Goal: Transaction & Acquisition: Purchase product/service

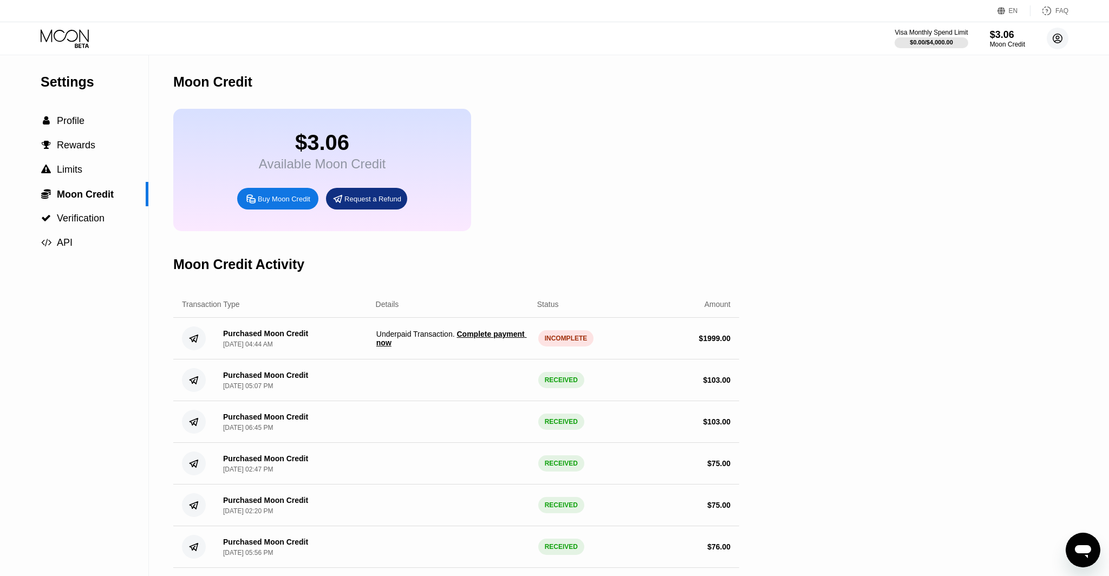
click at [1049, 41] on circle at bounding box center [1058, 39] width 22 height 22
click at [468, 340] on span "Complete payment now" at bounding box center [451, 338] width 151 height 17
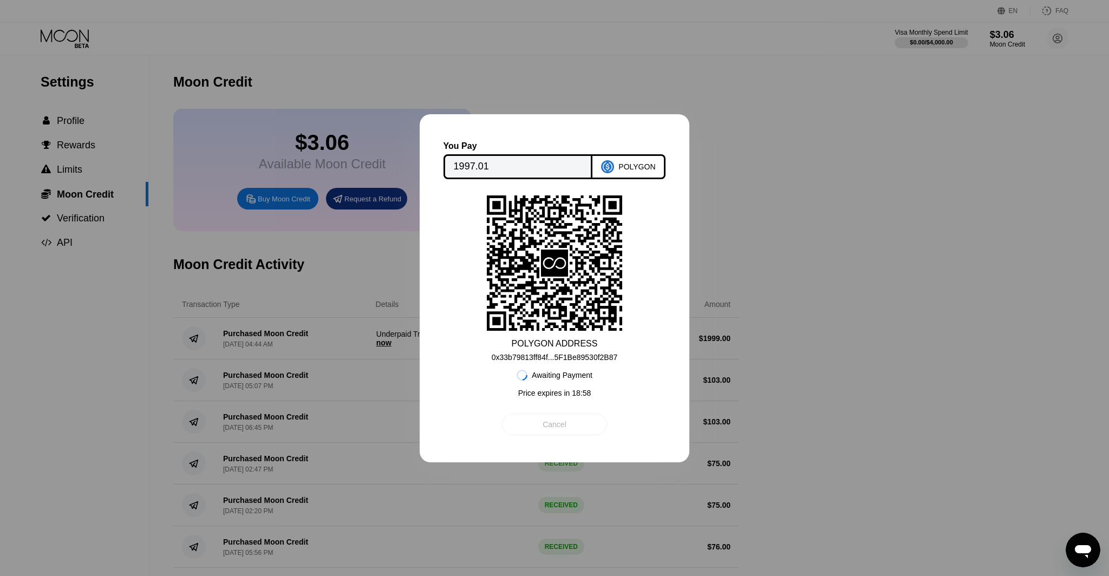
click at [575, 425] on div "Cancel" at bounding box center [554, 425] width 105 height 22
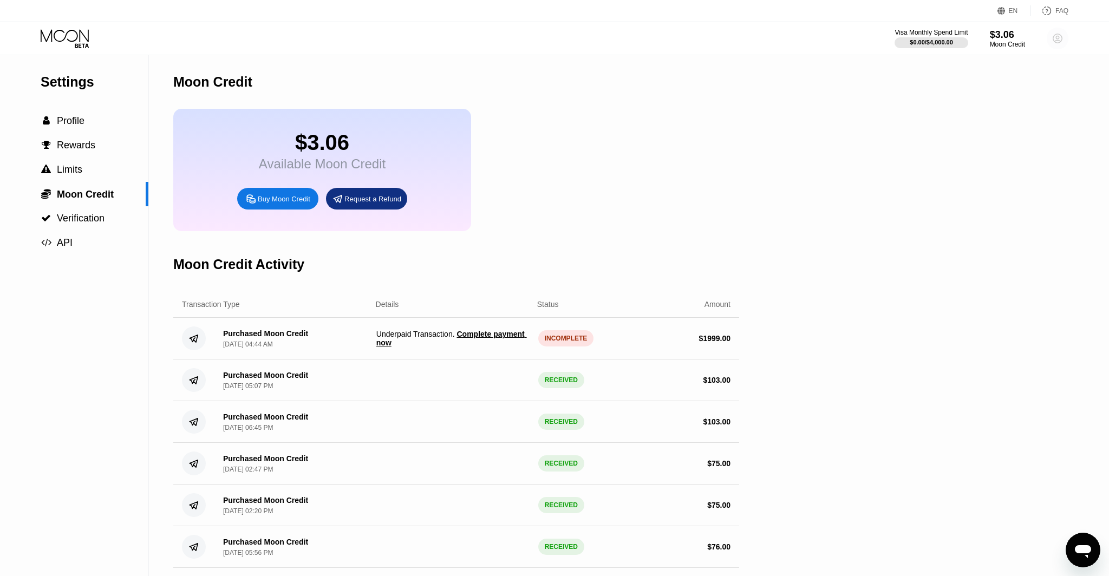
click at [1053, 39] on circle at bounding box center [1058, 39] width 22 height 22
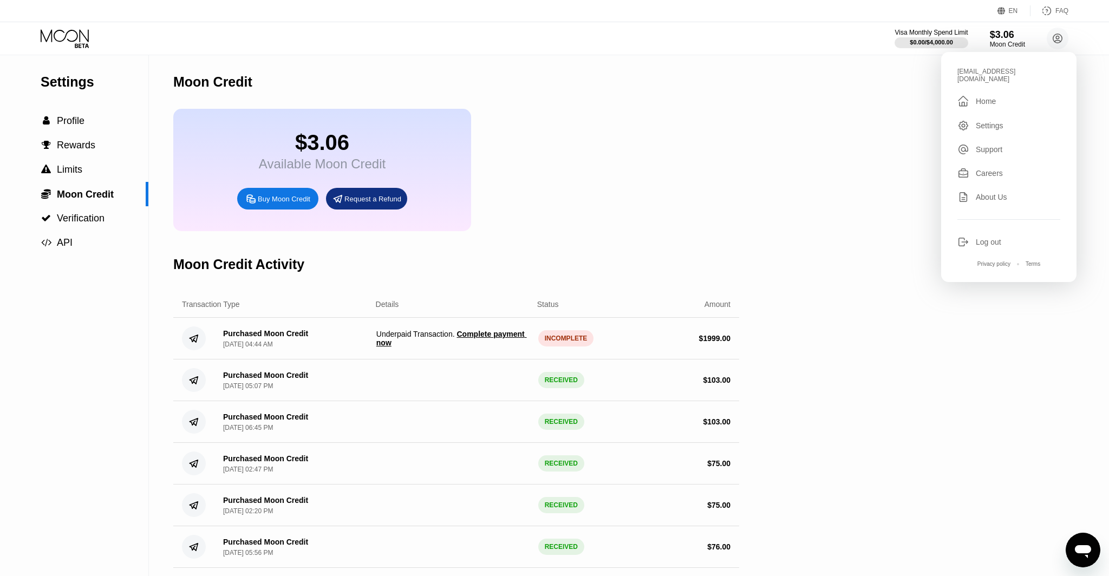
click at [977, 238] on div "Log out" at bounding box center [988, 242] width 25 height 9
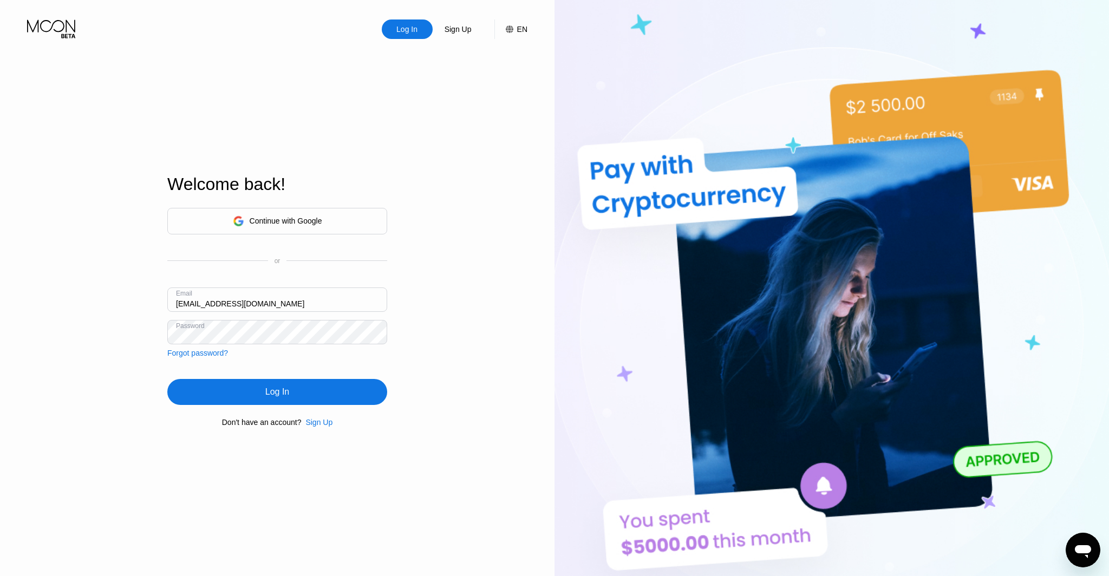
click at [187, 302] on input "ceo@dithailand.com" at bounding box center [277, 300] width 220 height 24
type input "ceo@dithailand.com"
click at [326, 390] on div "Log In" at bounding box center [277, 392] width 220 height 26
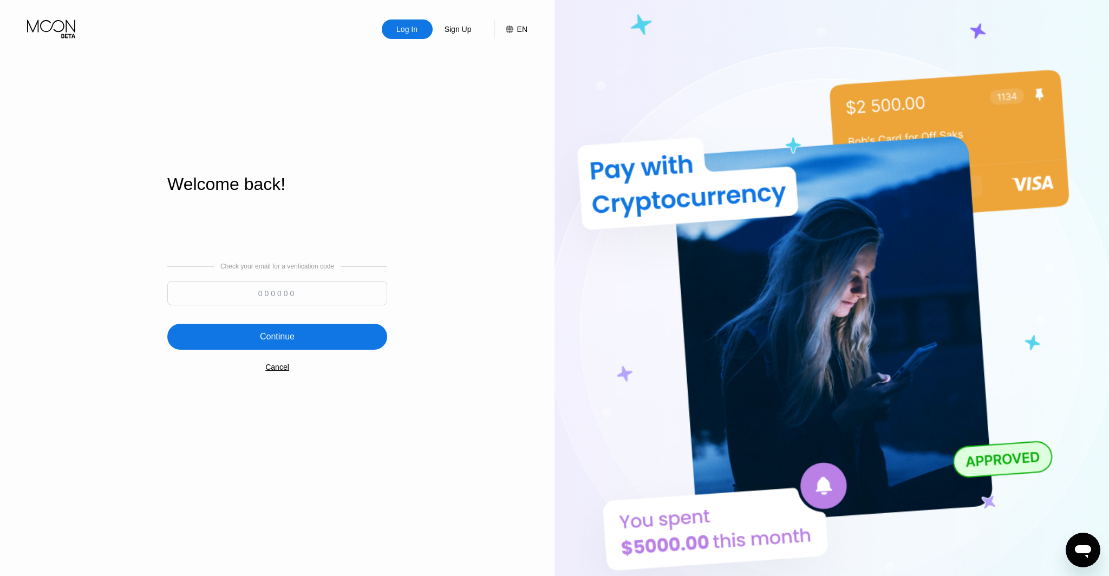
click at [300, 284] on input at bounding box center [277, 293] width 220 height 24
type input "718577"
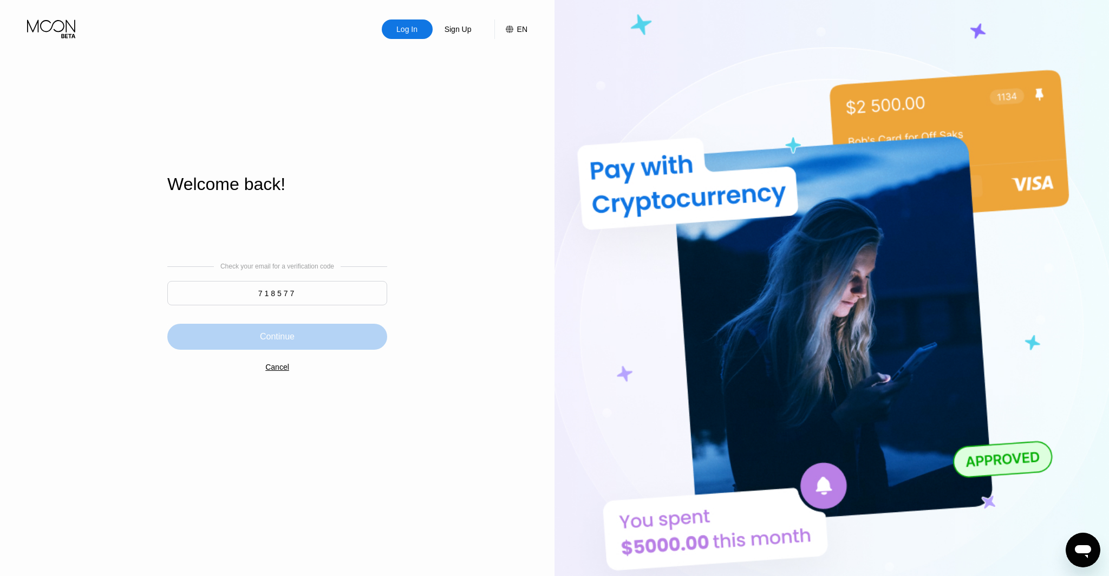
click at [365, 329] on div "Continue" at bounding box center [277, 337] width 220 height 26
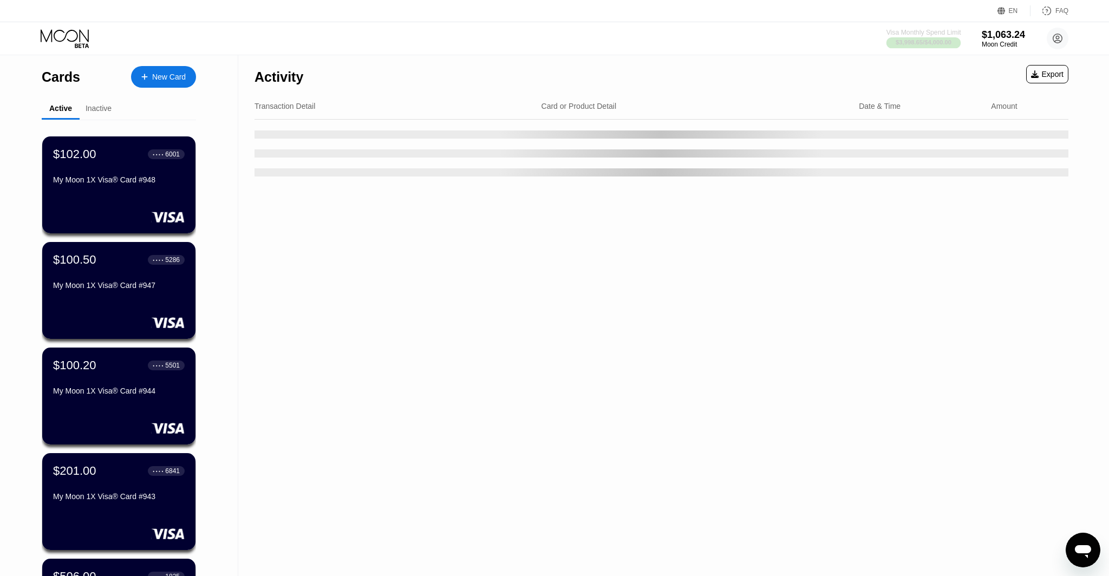
click at [896, 39] on div "$3,998.65 / $4,000.00" at bounding box center [924, 42] width 56 height 6
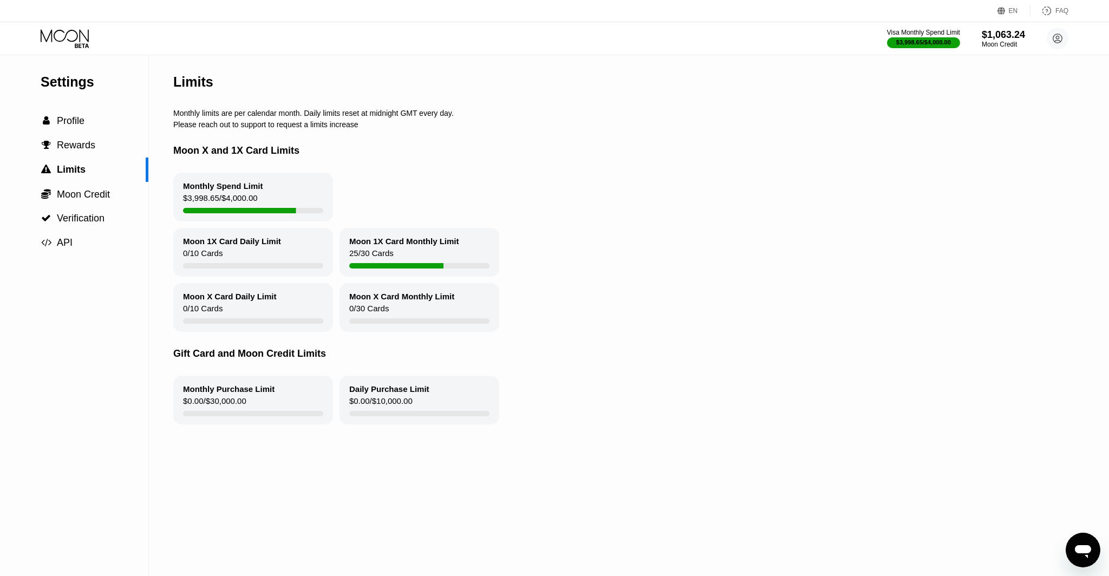
click at [1082, 548] on icon "Open messaging window" at bounding box center [1083, 551] width 16 height 13
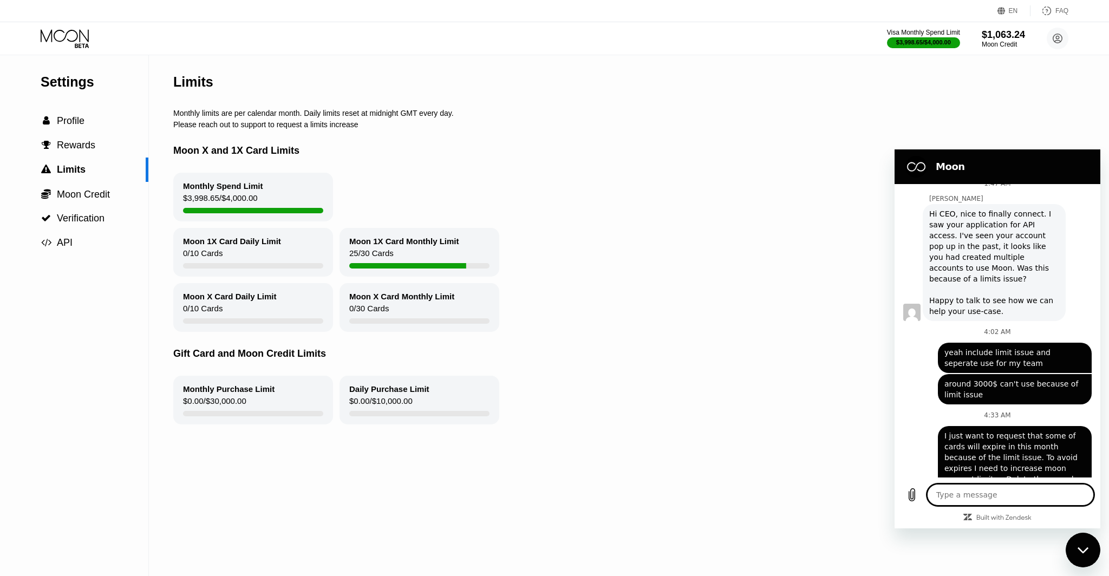
scroll to position [3888, 0]
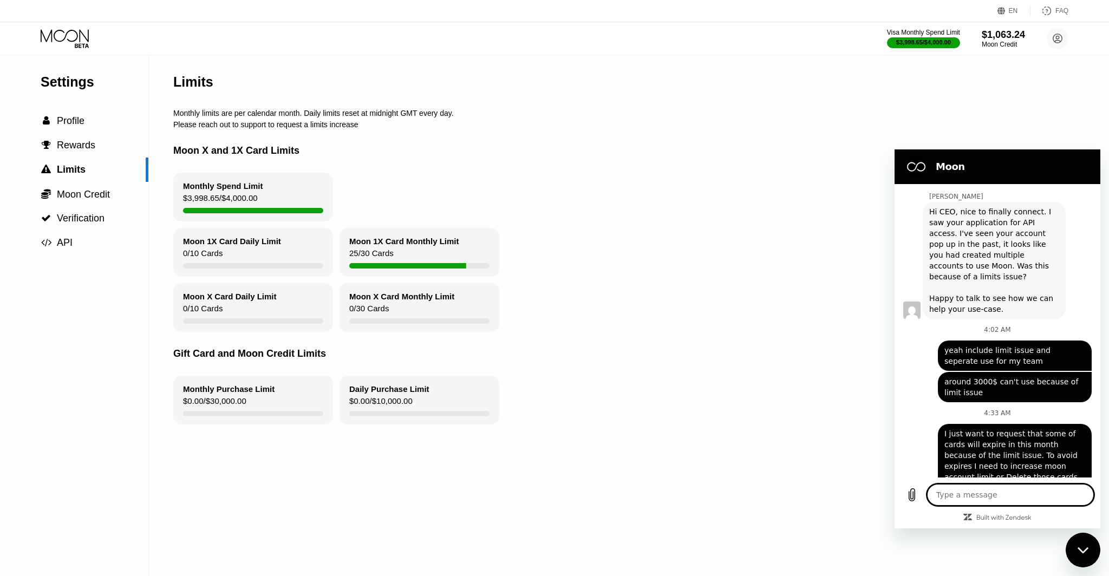
click at [1089, 541] on div "Close messaging window" at bounding box center [1083, 550] width 32 height 32
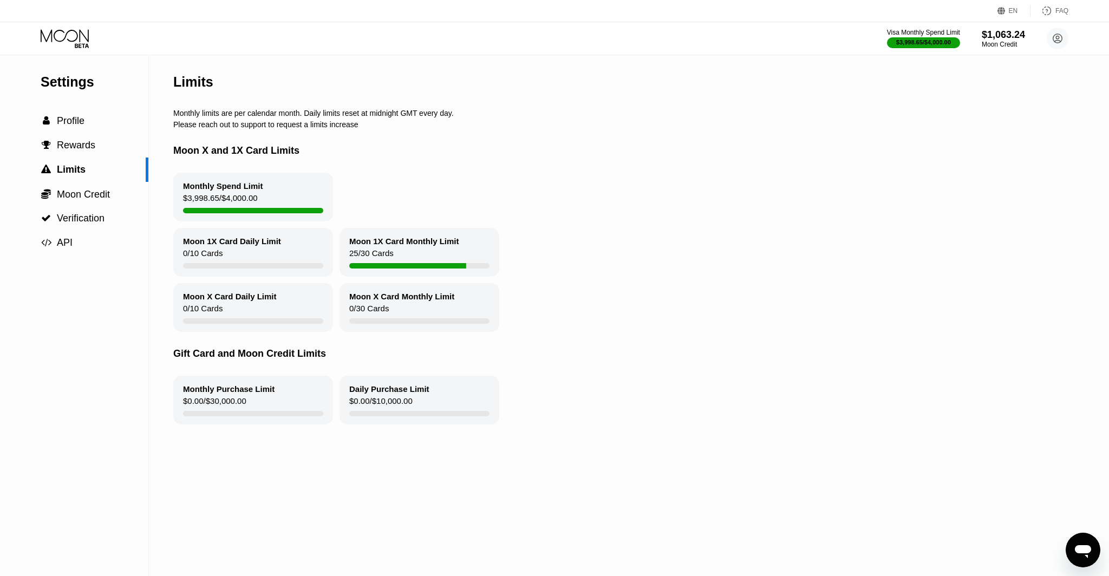
click at [61, 38] on icon at bounding box center [66, 38] width 50 height 19
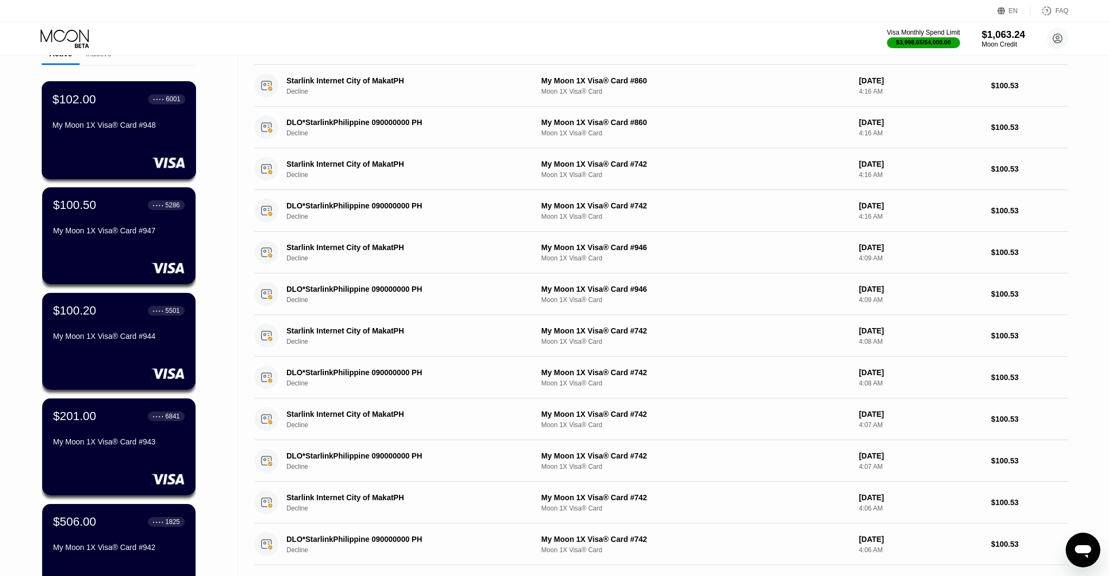
scroll to position [298, 0]
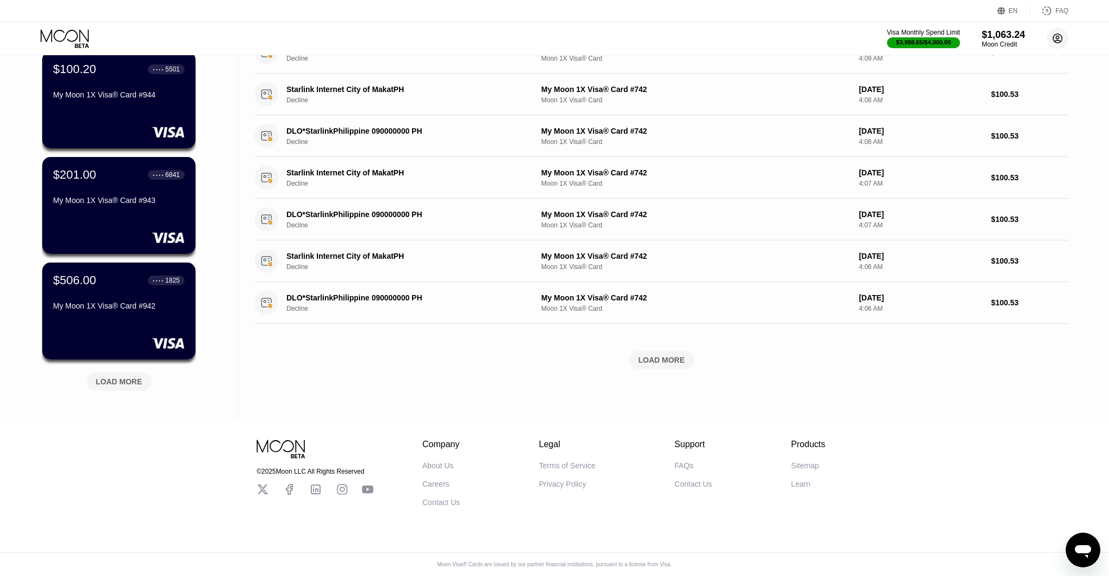
click at [1060, 38] on circle at bounding box center [1058, 39] width 22 height 22
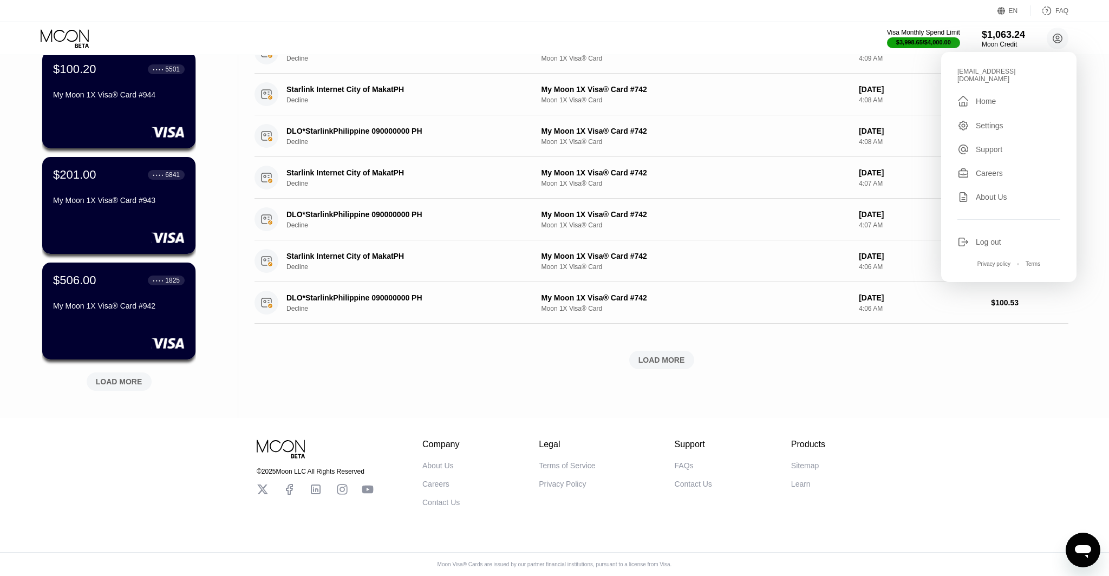
drag, startPoint x: 981, startPoint y: 240, endPoint x: 985, endPoint y: 234, distance: 7.4
click at [980, 240] on div "Log out" at bounding box center [1009, 242] width 103 height 12
type textarea "x"
click at [985, 238] on div "Log out" at bounding box center [988, 242] width 25 height 9
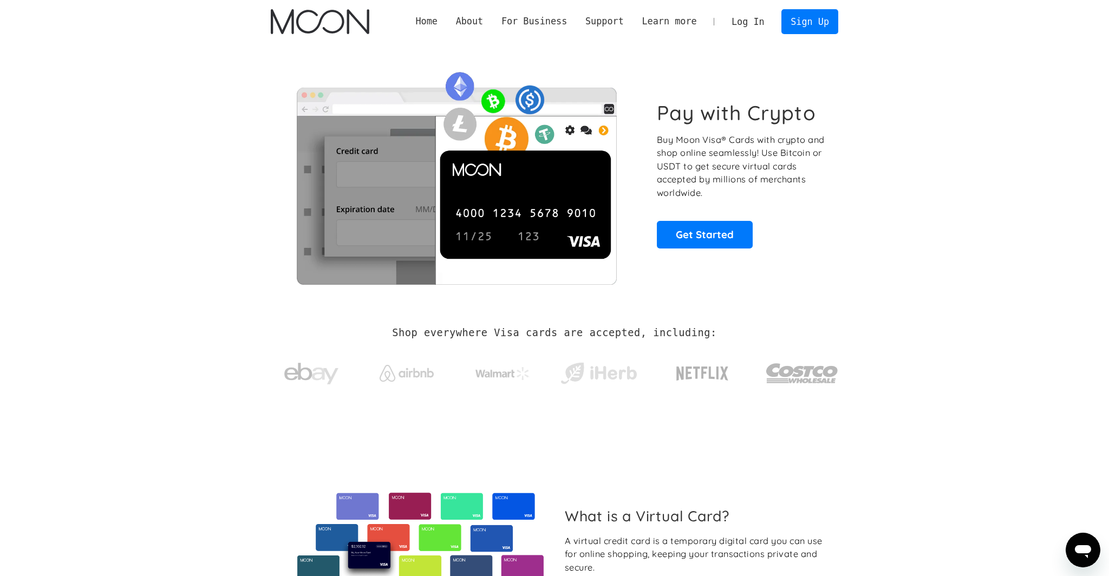
click at [740, 20] on link "Log In" at bounding box center [748, 22] width 51 height 24
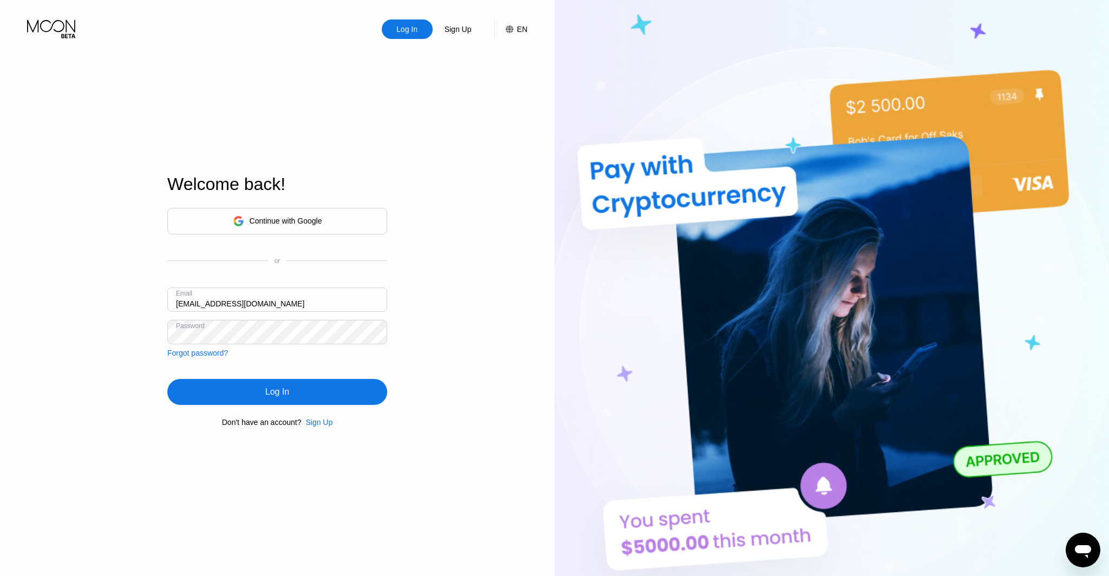
click at [187, 304] on input "[EMAIL_ADDRESS][DOMAIN_NAME]" at bounding box center [277, 300] width 220 height 24
type input "[EMAIL_ADDRESS][DOMAIN_NAME]"
click at [282, 380] on div "Log In" at bounding box center [277, 392] width 220 height 26
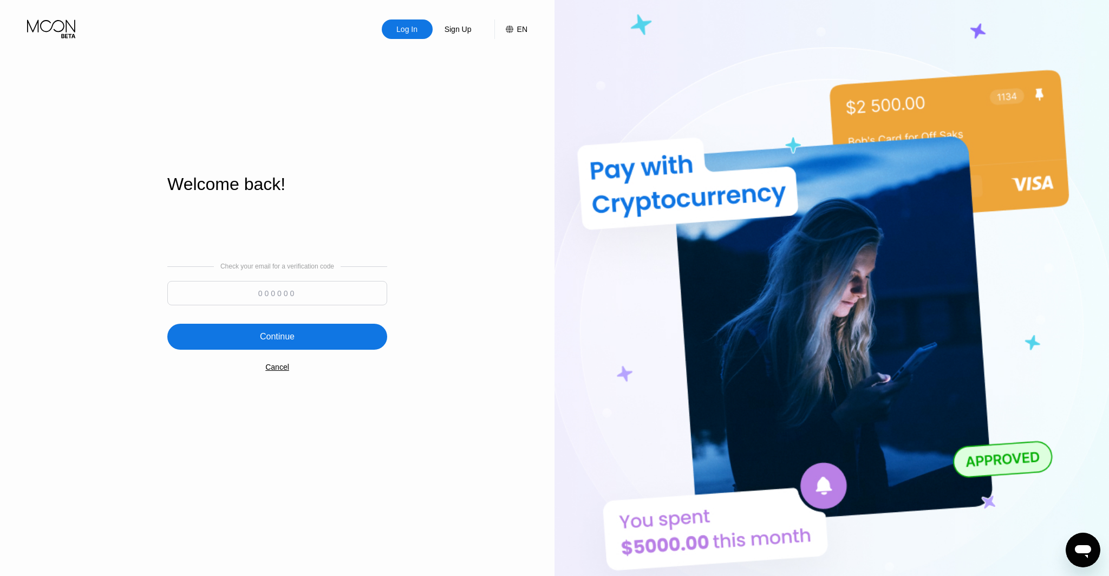
click at [320, 296] on input at bounding box center [277, 293] width 220 height 24
type input "329953"
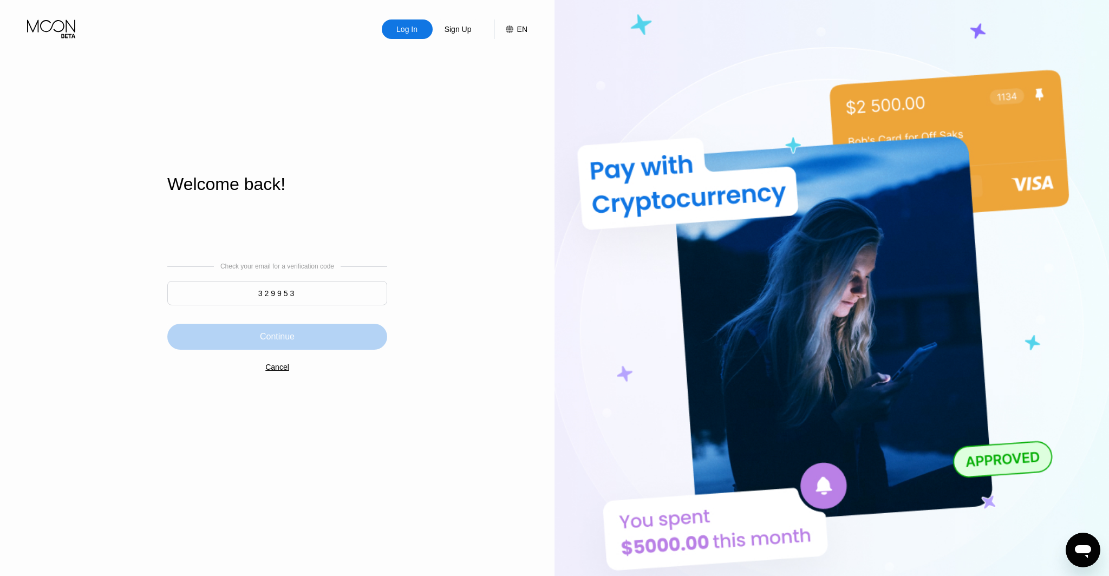
click at [326, 328] on div "Continue" at bounding box center [277, 337] width 220 height 26
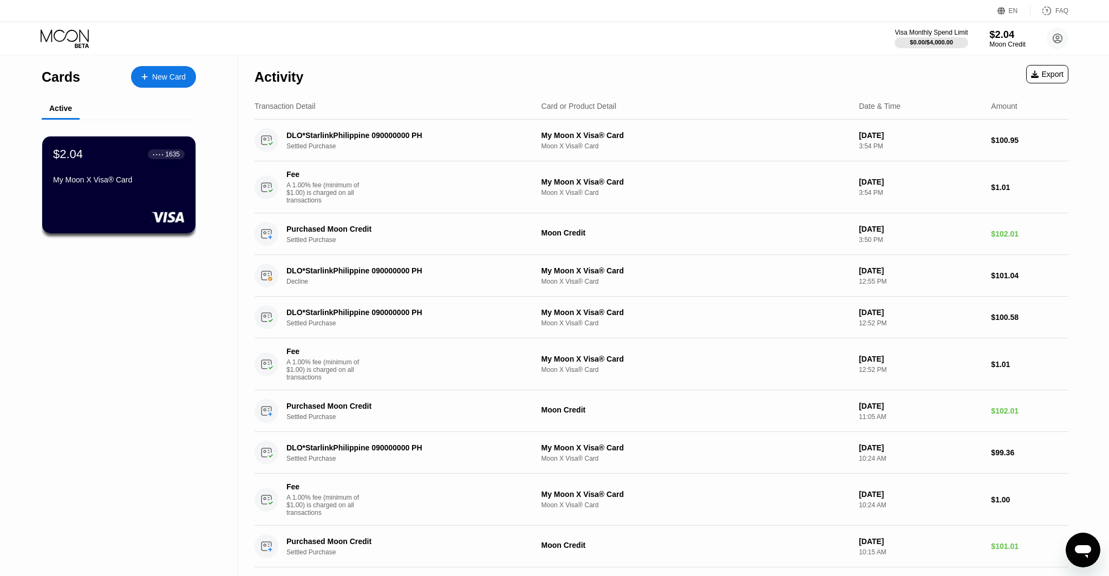
click at [993, 35] on div "$2.04" at bounding box center [1008, 34] width 36 height 11
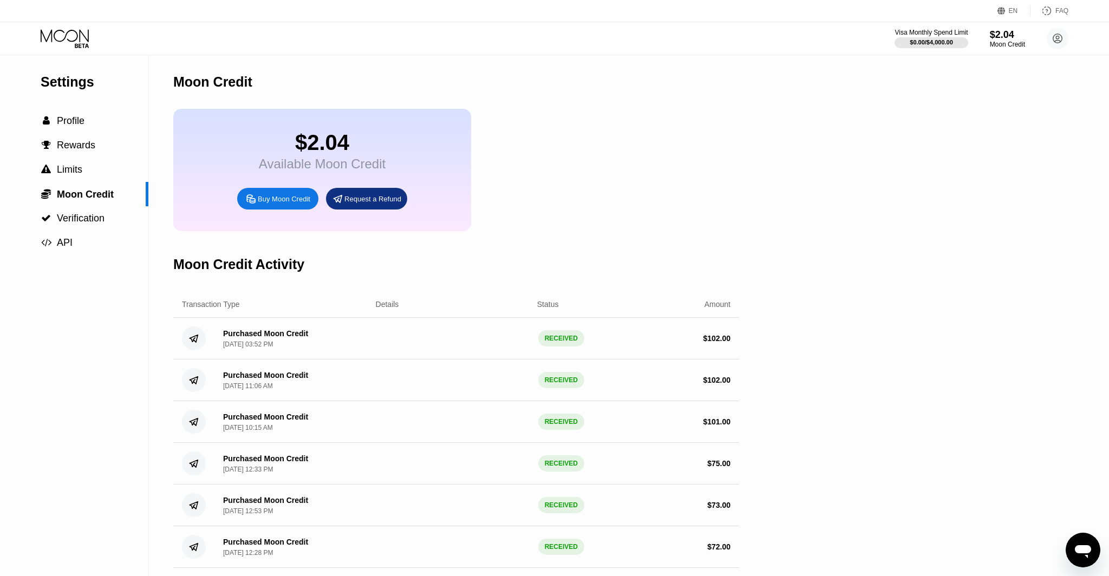
click at [260, 187] on div "$2.04 Available Moon Credit Buy Moon Credit Request a Refund" at bounding box center [322, 170] width 298 height 122
click at [259, 197] on div "Buy Moon Credit" at bounding box center [284, 198] width 53 height 9
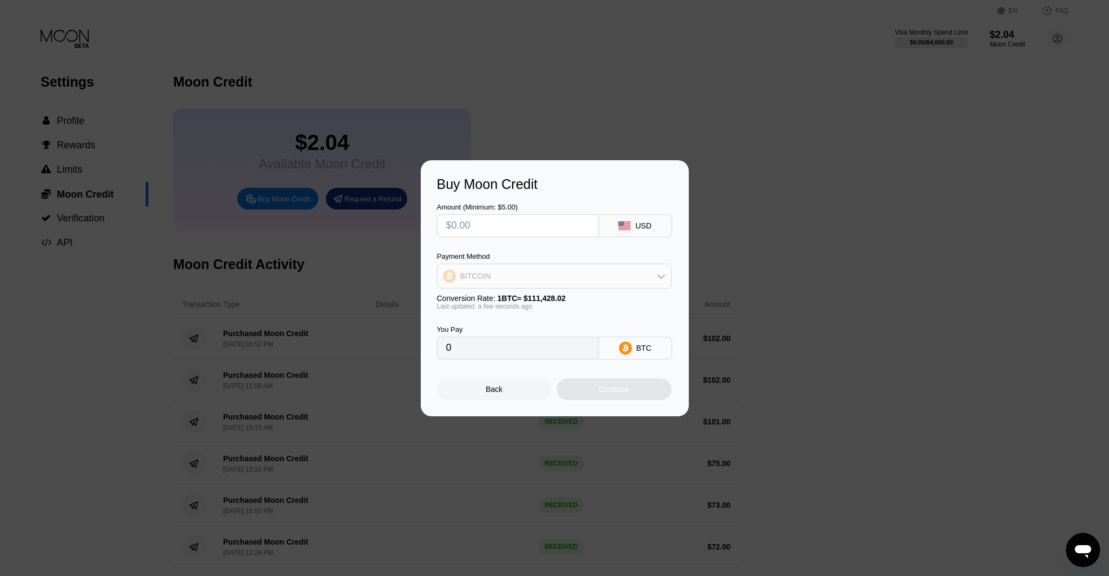
click at [493, 270] on div "BITCOIN" at bounding box center [554, 276] width 233 height 22
drag, startPoint x: 487, startPoint y: 353, endPoint x: 494, endPoint y: 275, distance: 78.3
click at [487, 353] on span "USDC on Polygon" at bounding box center [494, 353] width 62 height 9
click at [491, 222] on input "text" at bounding box center [518, 226] width 144 height 22
type input "$1"
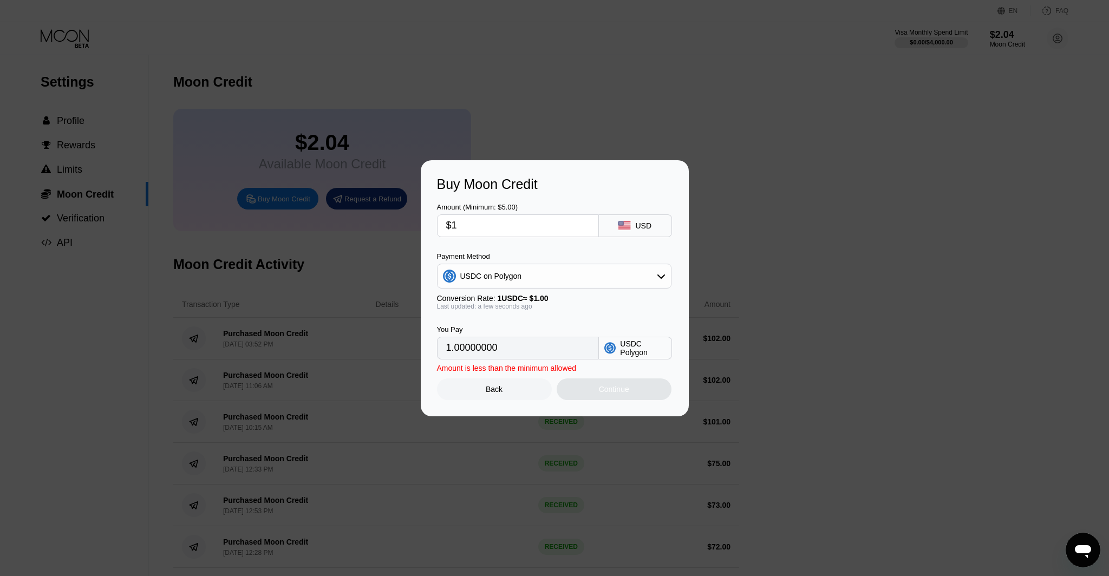
type input "1.00000000"
type input "$10"
type input "10.00000000"
type input "$100"
type input "100.00000000"
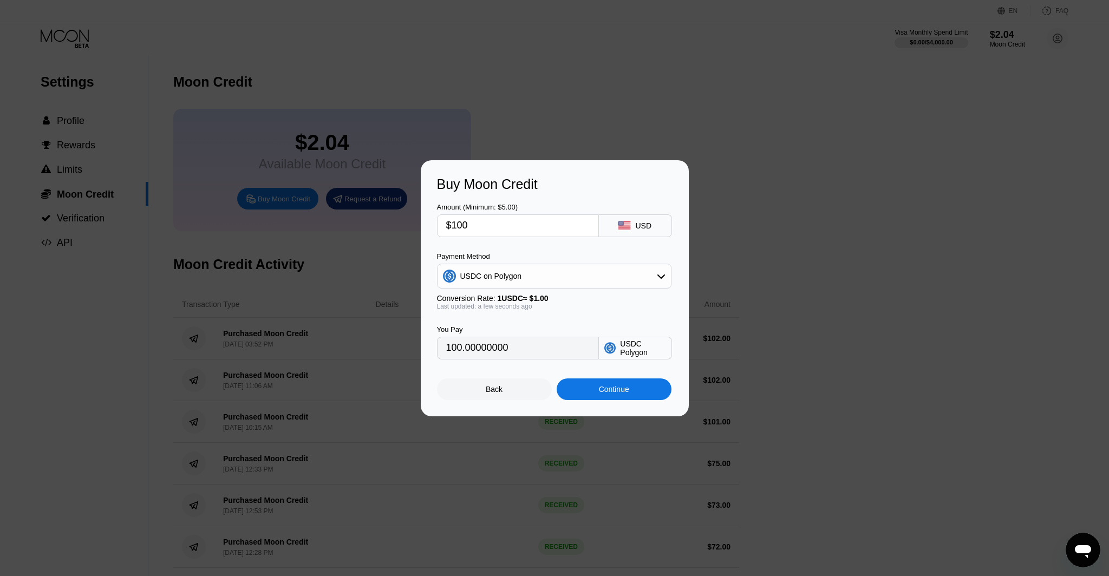
type input "$100"
click at [589, 394] on div "Continue" at bounding box center [614, 390] width 115 height 22
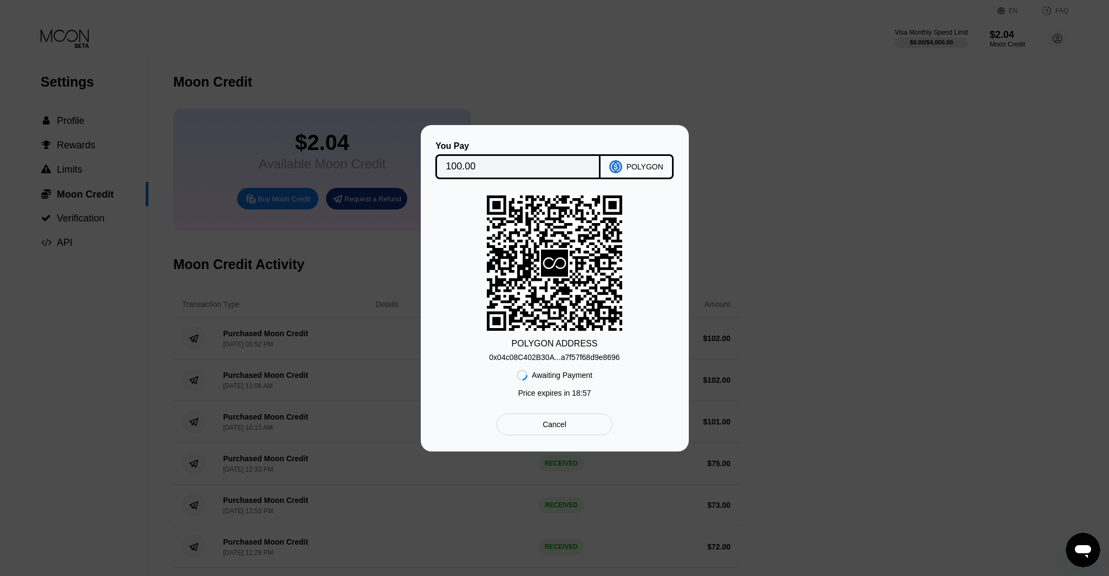
click at [559, 355] on div "0x04c08C402B30A...a7f57f68d9e8696" at bounding box center [554, 357] width 131 height 9
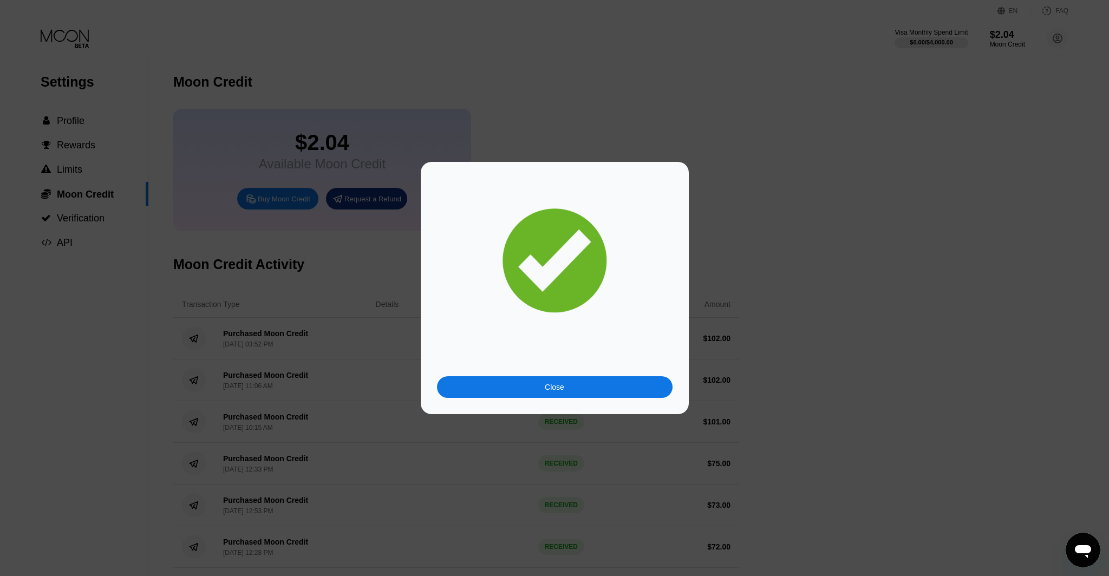
click at [617, 396] on div "Close" at bounding box center [555, 288] width 268 height 252
click at [617, 385] on div "Close" at bounding box center [555, 387] width 236 height 22
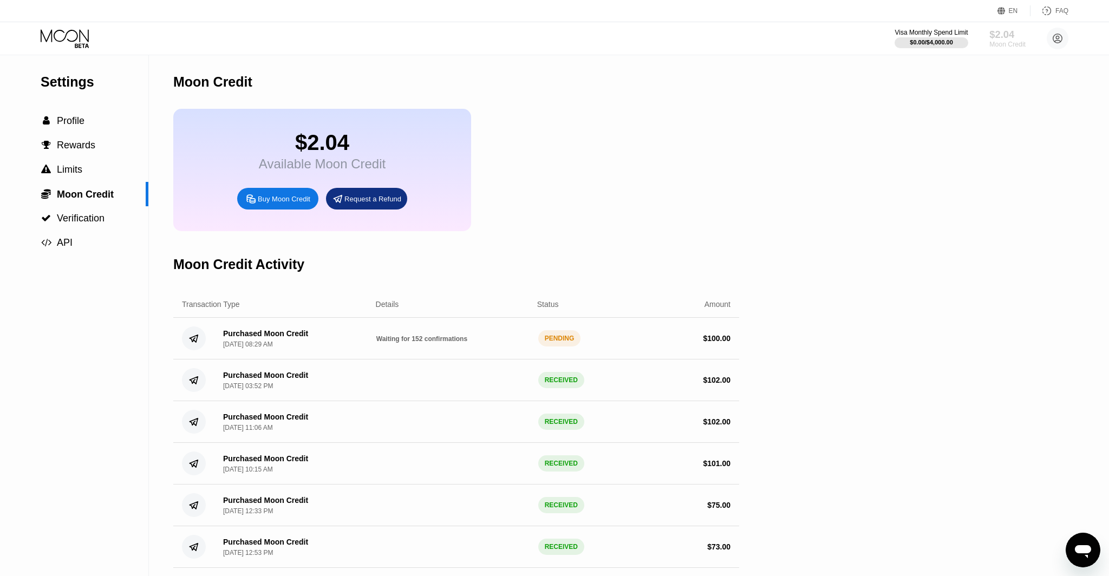
click at [993, 44] on div "Moon Credit" at bounding box center [1008, 45] width 36 height 8
click at [993, 47] on div "Moon Credit" at bounding box center [1008, 45] width 36 height 8
click at [60, 31] on icon at bounding box center [66, 38] width 50 height 19
